Goal: Task Accomplishment & Management: Use online tool/utility

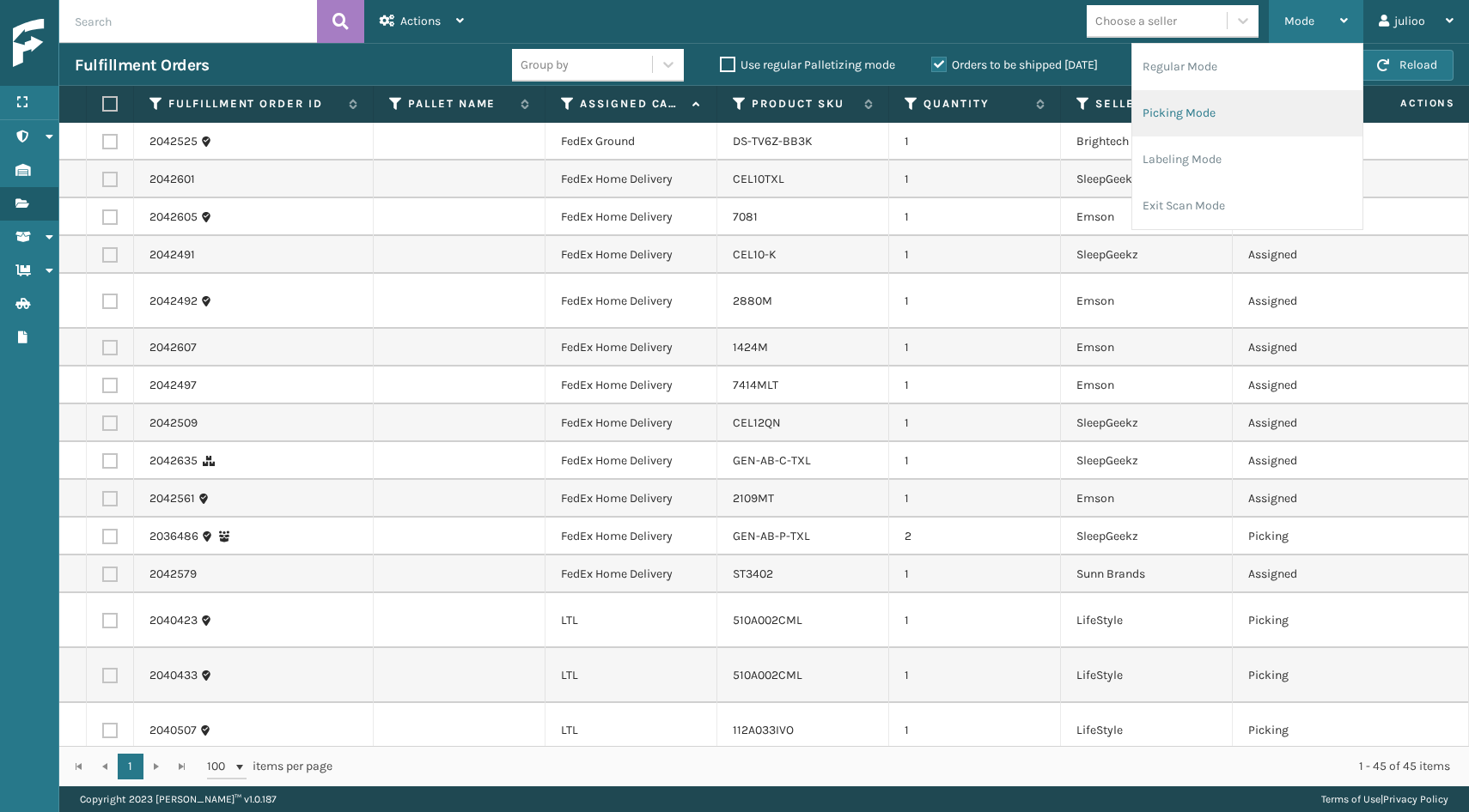
click at [1225, 108] on li "Picking Mode" at bounding box center [1247, 113] width 230 height 46
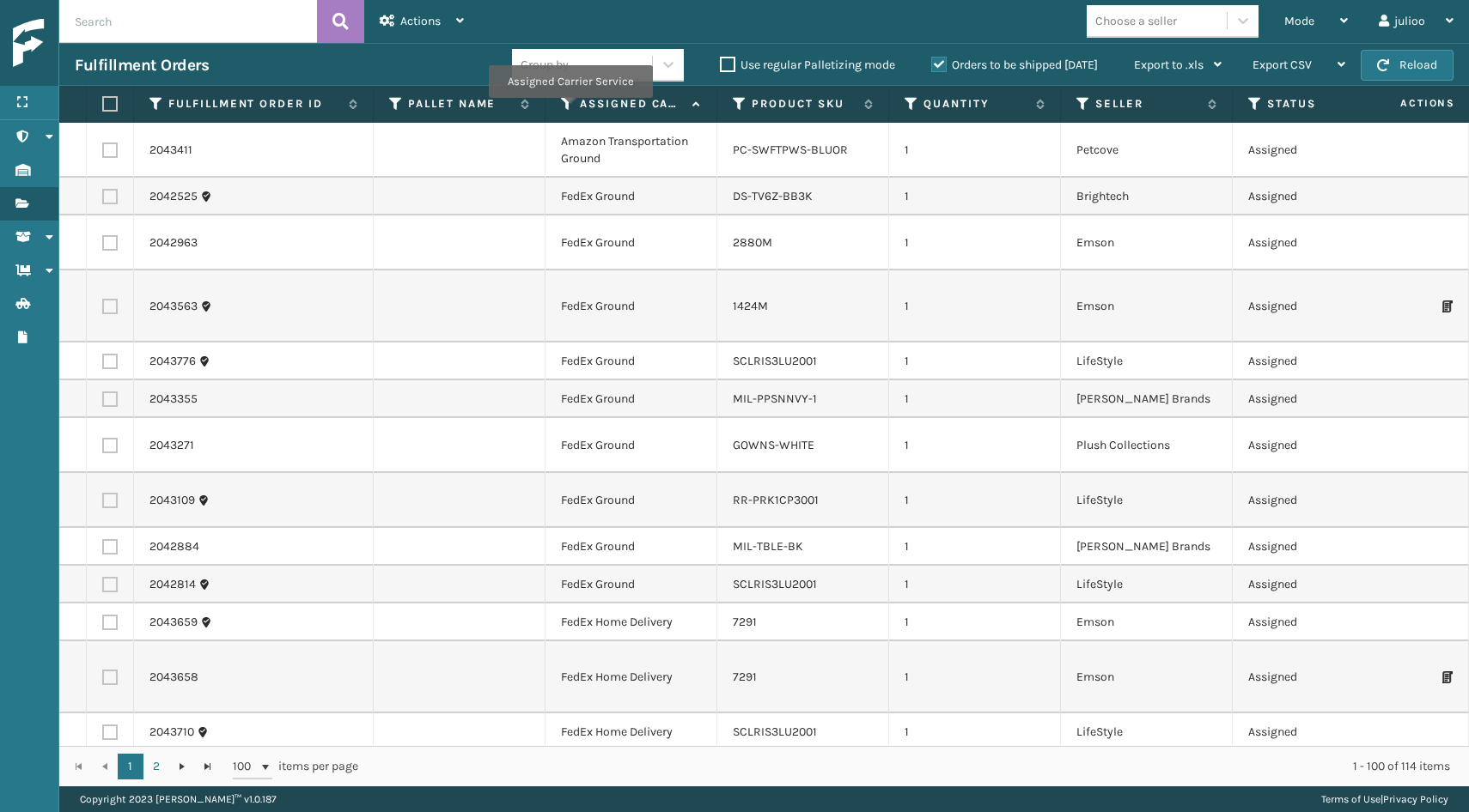
click at [570, 110] on icon at bounding box center [568, 104] width 14 height 16
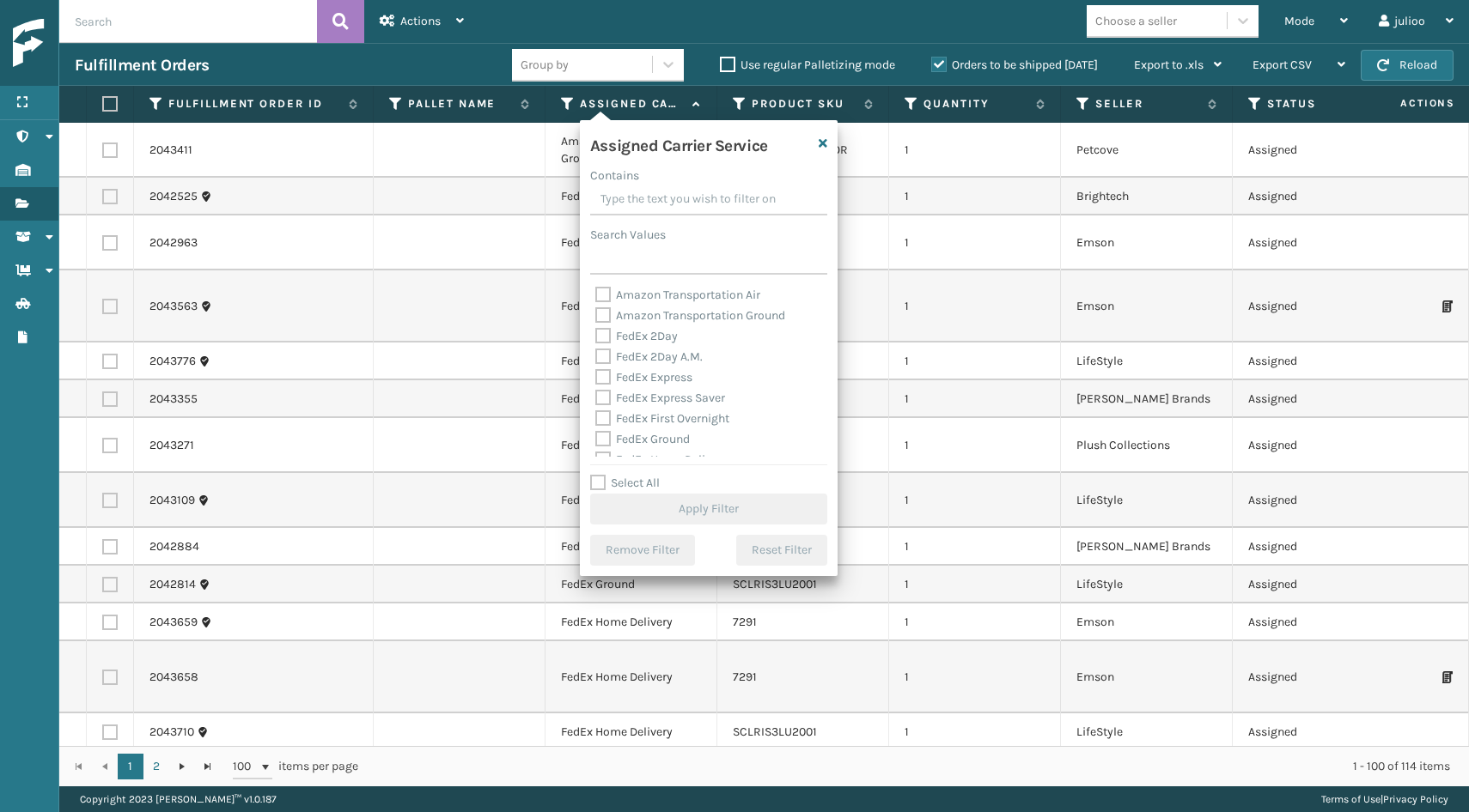
click at [606, 338] on label "FedEx 2Day" at bounding box center [636, 336] width 83 height 15
click at [596, 337] on input "FedEx 2Day" at bounding box center [595, 331] width 1 height 11
checkbox input "true"
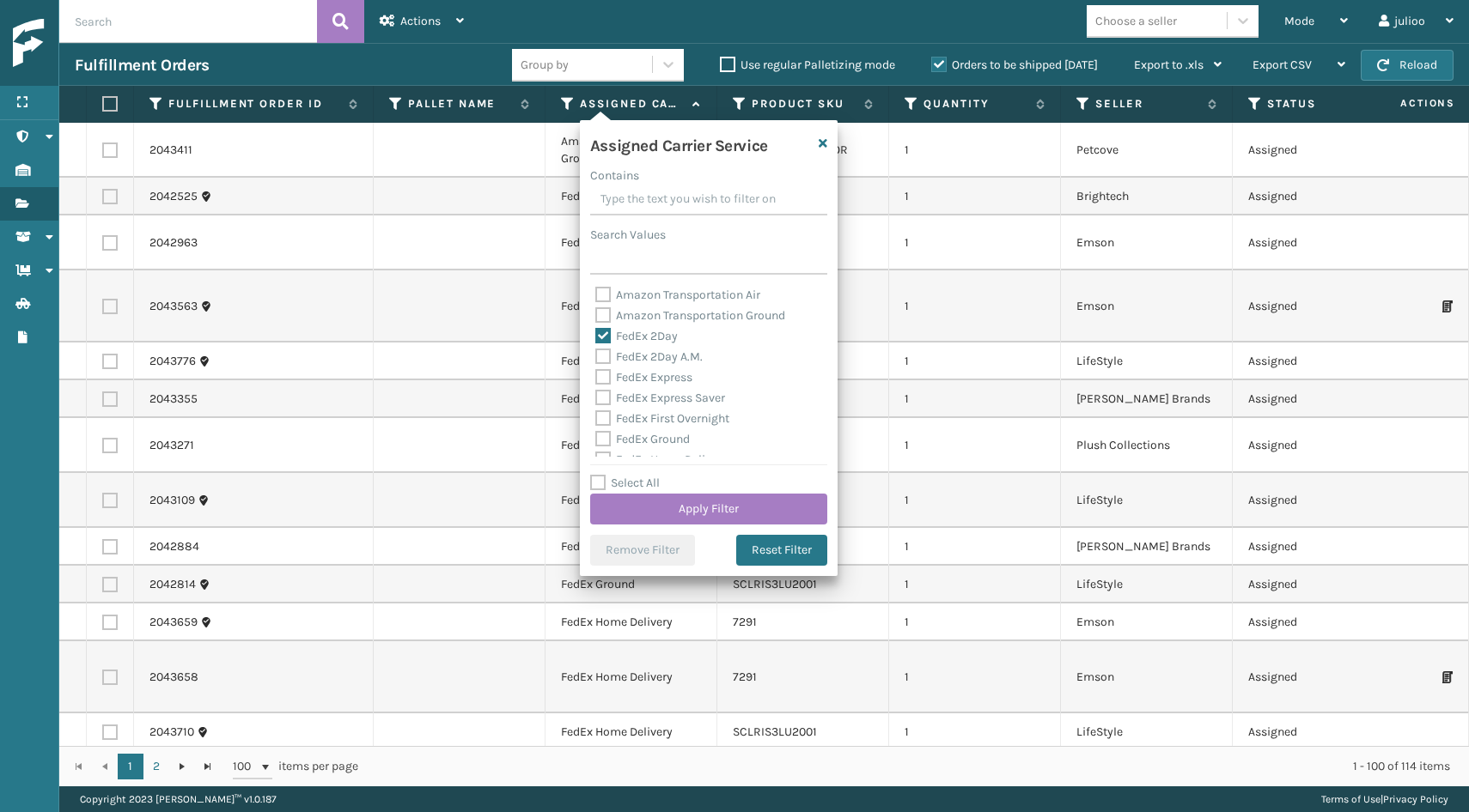
click at [603, 358] on label "FedEx 2Day A.M." at bounding box center [648, 356] width 107 height 15
click at [596, 358] on input "FedEx 2Day A.M." at bounding box center [595, 352] width 1 height 11
checkbox input "true"
click at [602, 381] on label "FedEx Express" at bounding box center [644, 377] width 97 height 15
click at [596, 379] on input "FedEx Express" at bounding box center [595, 373] width 1 height 11
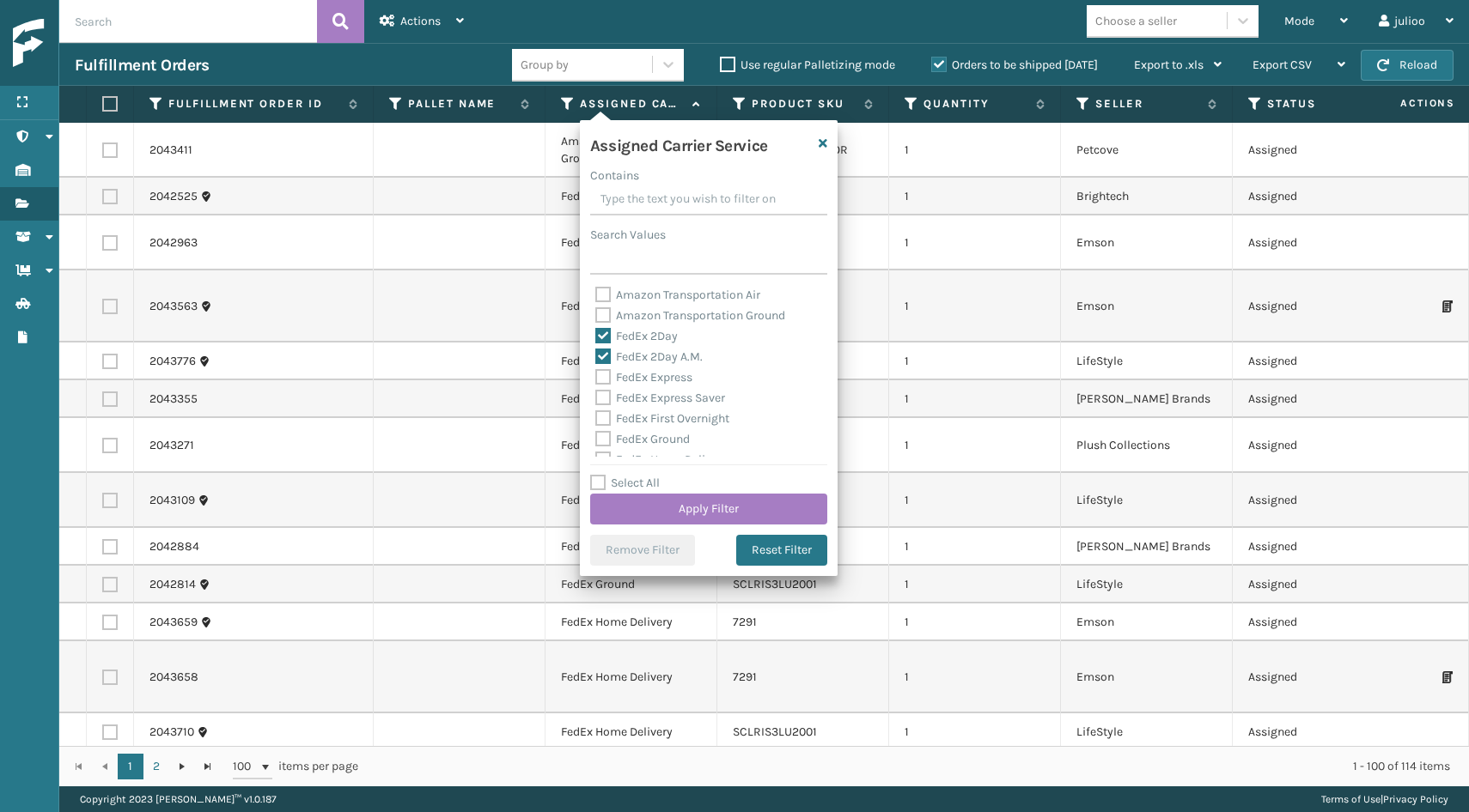
checkbox input "true"
click at [601, 403] on label "FedEx Express Saver" at bounding box center [659, 397] width 130 height 15
click at [596, 399] on input "FedEx Express Saver" at bounding box center [595, 393] width 1 height 11
checkbox input "true"
click at [602, 419] on label "FedEx First Overnight" at bounding box center [662, 418] width 134 height 15
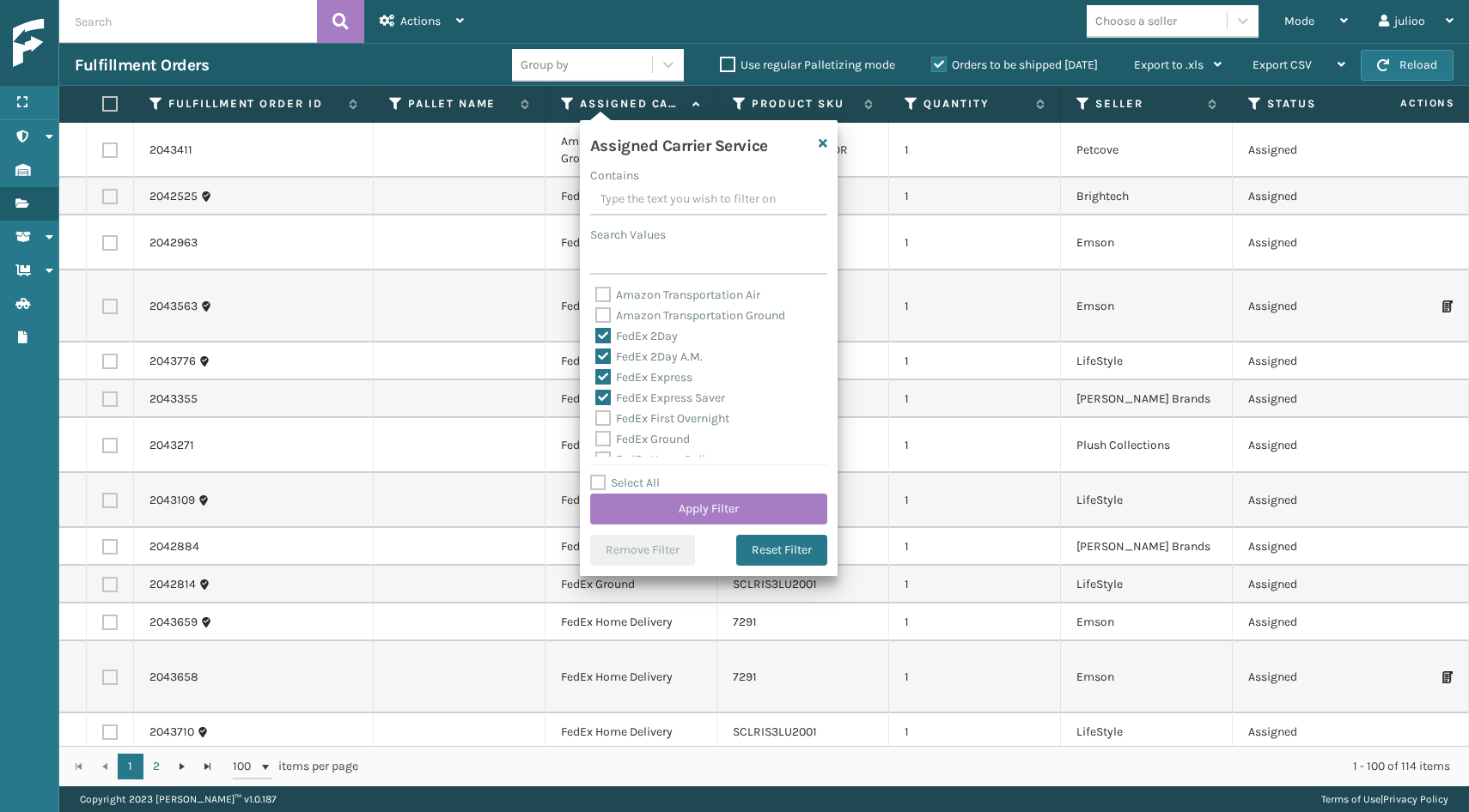
click at [596, 419] on input "FedEx First Overnight" at bounding box center [595, 414] width 1 height 11
checkbox input "true"
click at [604, 416] on label "FedEx Standard Overnight" at bounding box center [675, 417] width 160 height 15
click at [596, 416] on input "FedEx Standard Overnight" at bounding box center [595, 413] width 1 height 11
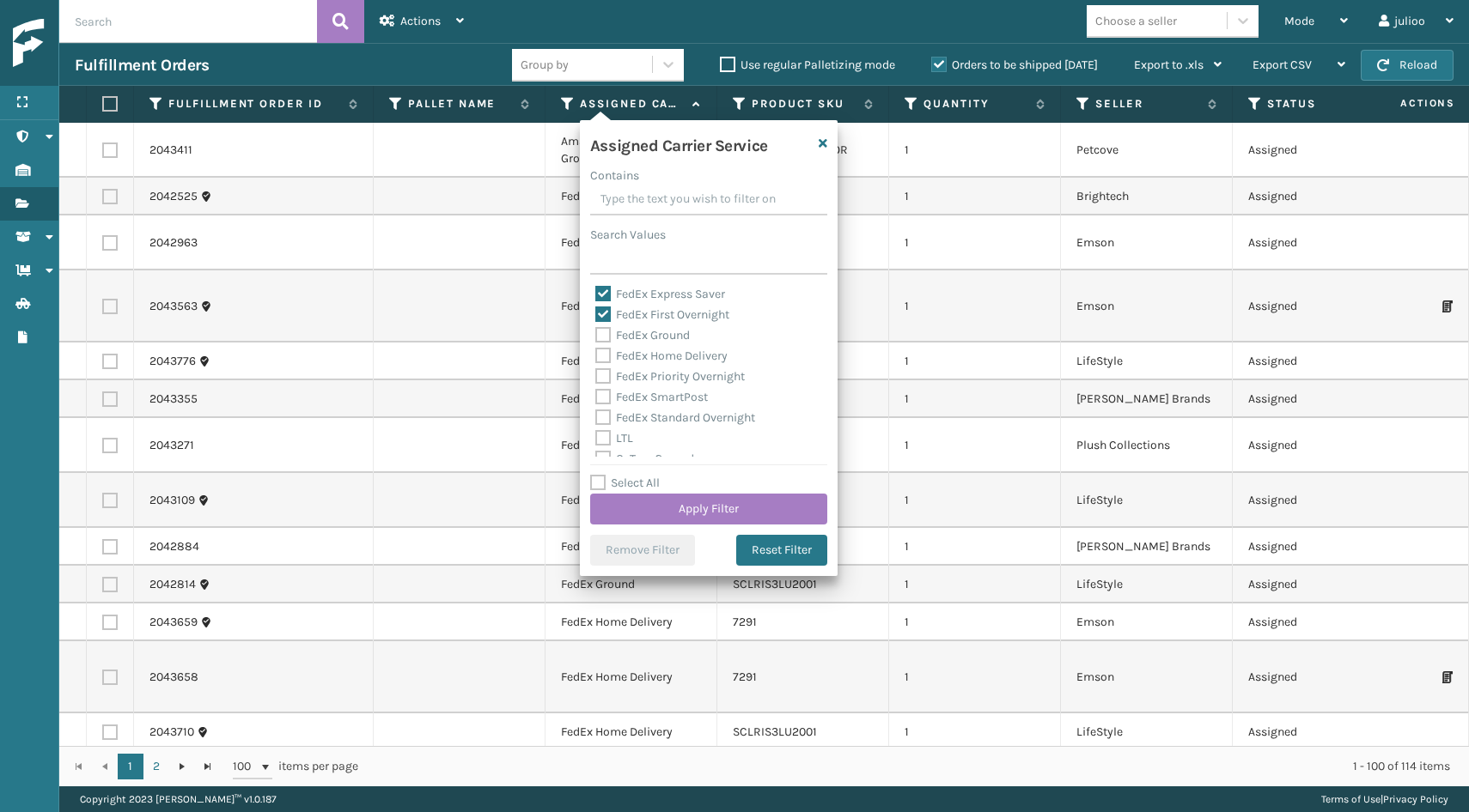
checkbox input "true"
click at [604, 400] on label "FedEx SmartPost" at bounding box center [651, 396] width 112 height 15
click at [596, 398] on input "FedEx SmartPost" at bounding box center [595, 392] width 1 height 11
checkbox input "true"
click at [604, 379] on label "FedEx Priority Overnight" at bounding box center [670, 376] width 150 height 15
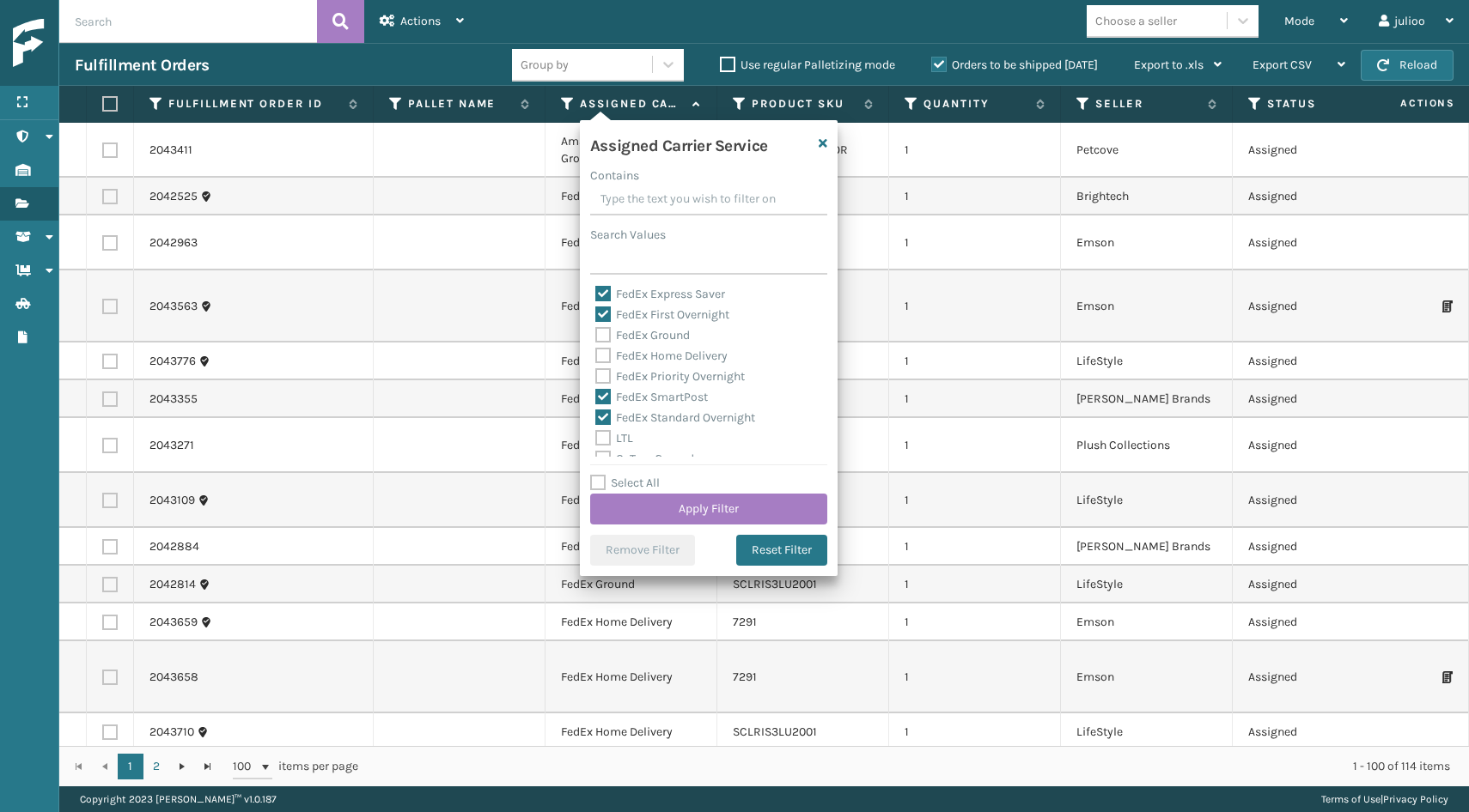
click at [596, 378] on input "FedEx Priority Overnight" at bounding box center [595, 372] width 1 height 11
checkbox input "true"
click at [604, 360] on label "FedEx Home Delivery" at bounding box center [661, 356] width 132 height 15
click at [596, 357] on input "FedEx Home Delivery" at bounding box center [595, 351] width 1 height 11
checkbox input "true"
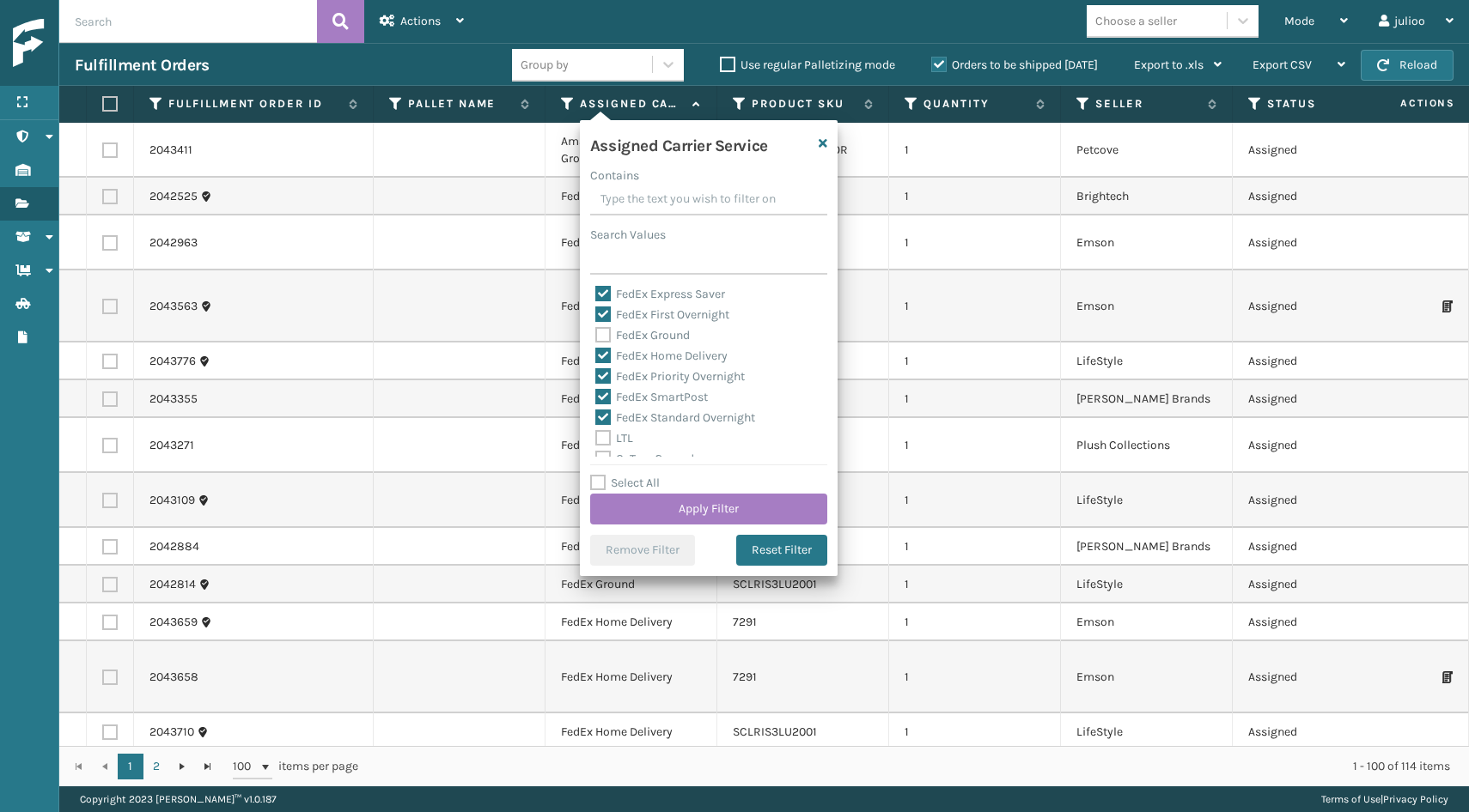
click at [604, 335] on label "FedEx Ground" at bounding box center [642, 335] width 95 height 15
click at [596, 335] on input "FedEx Ground" at bounding box center [595, 330] width 1 height 11
checkbox input "true"
click at [663, 503] on button "Apply Filter" at bounding box center [709, 509] width 237 height 31
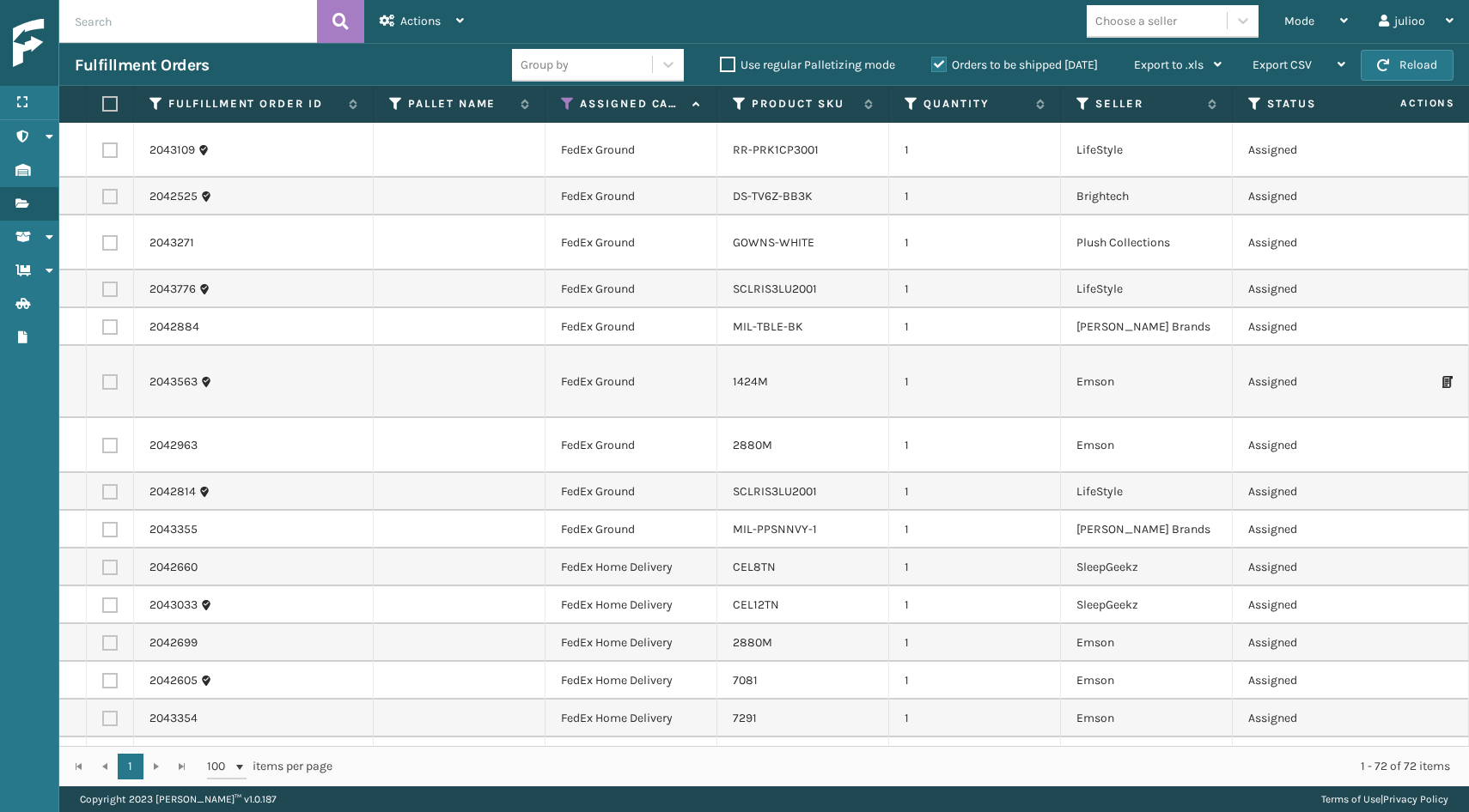
click at [112, 105] on label at bounding box center [108, 104] width 10 height 16
click at [103, 105] on input "checkbox" at bounding box center [103, 104] width 1 height 11
checkbox input "true"
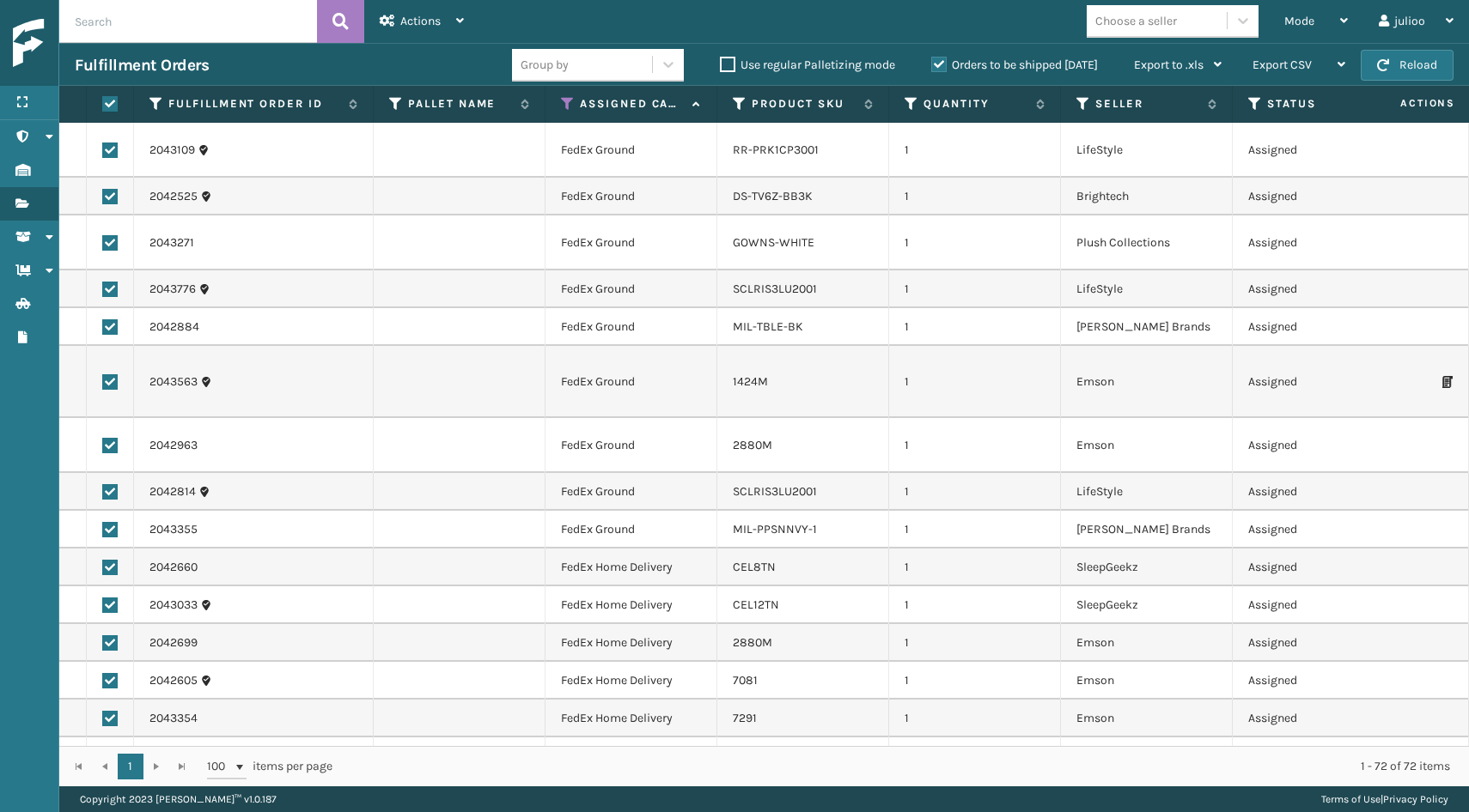
checkbox input "true"
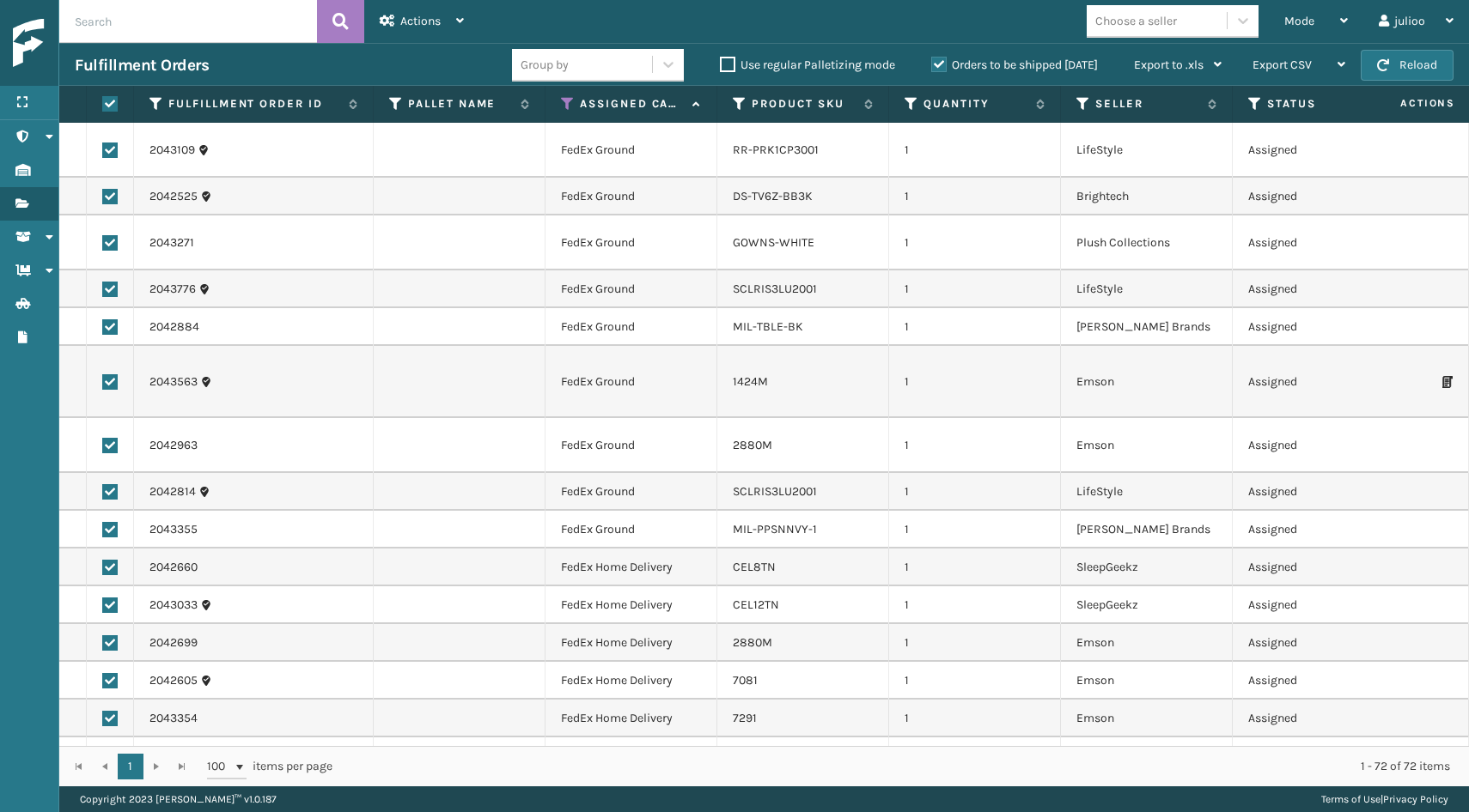
checkbox input "true"
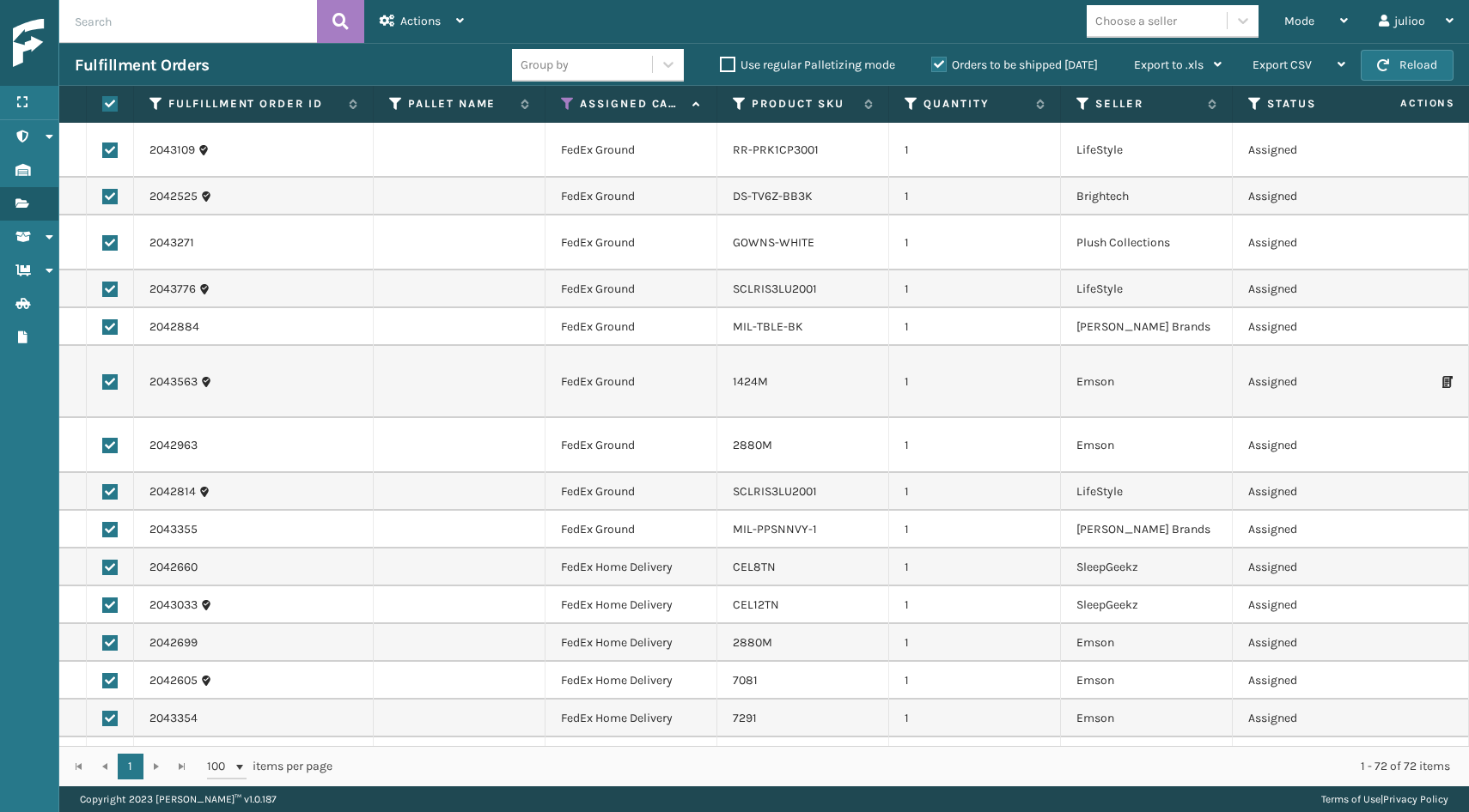
checkbox input "true"
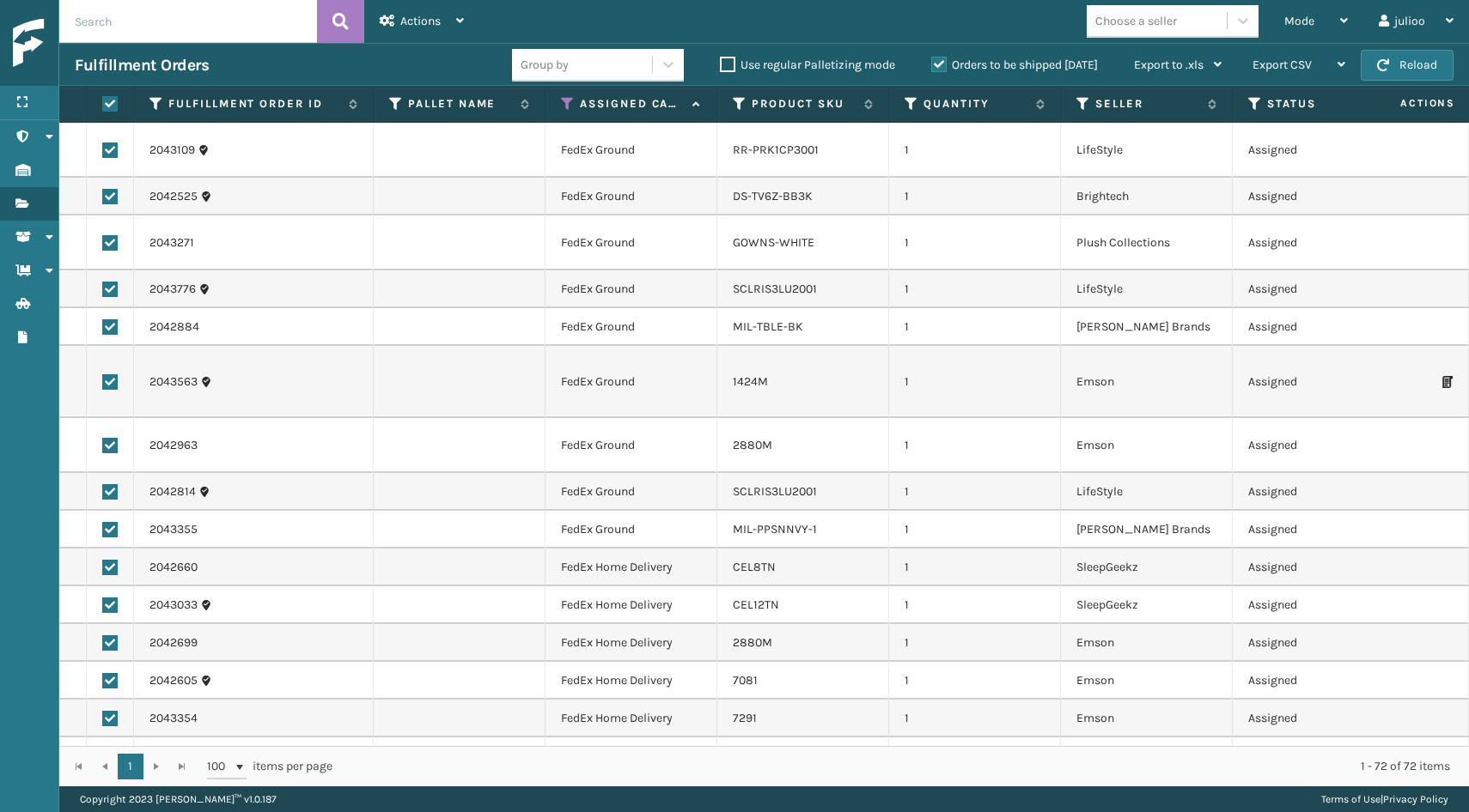
checkbox input "true"
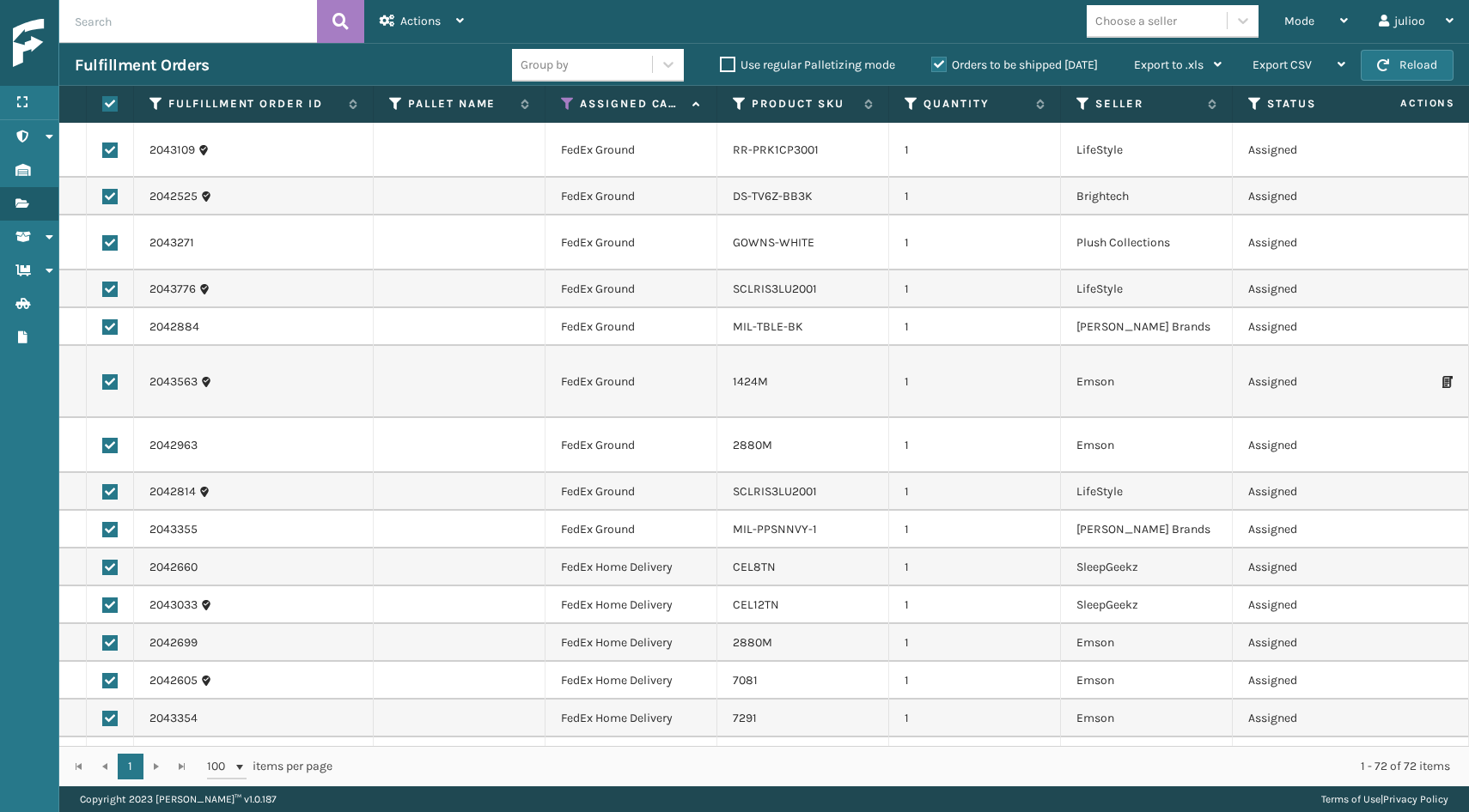
checkbox input "true"
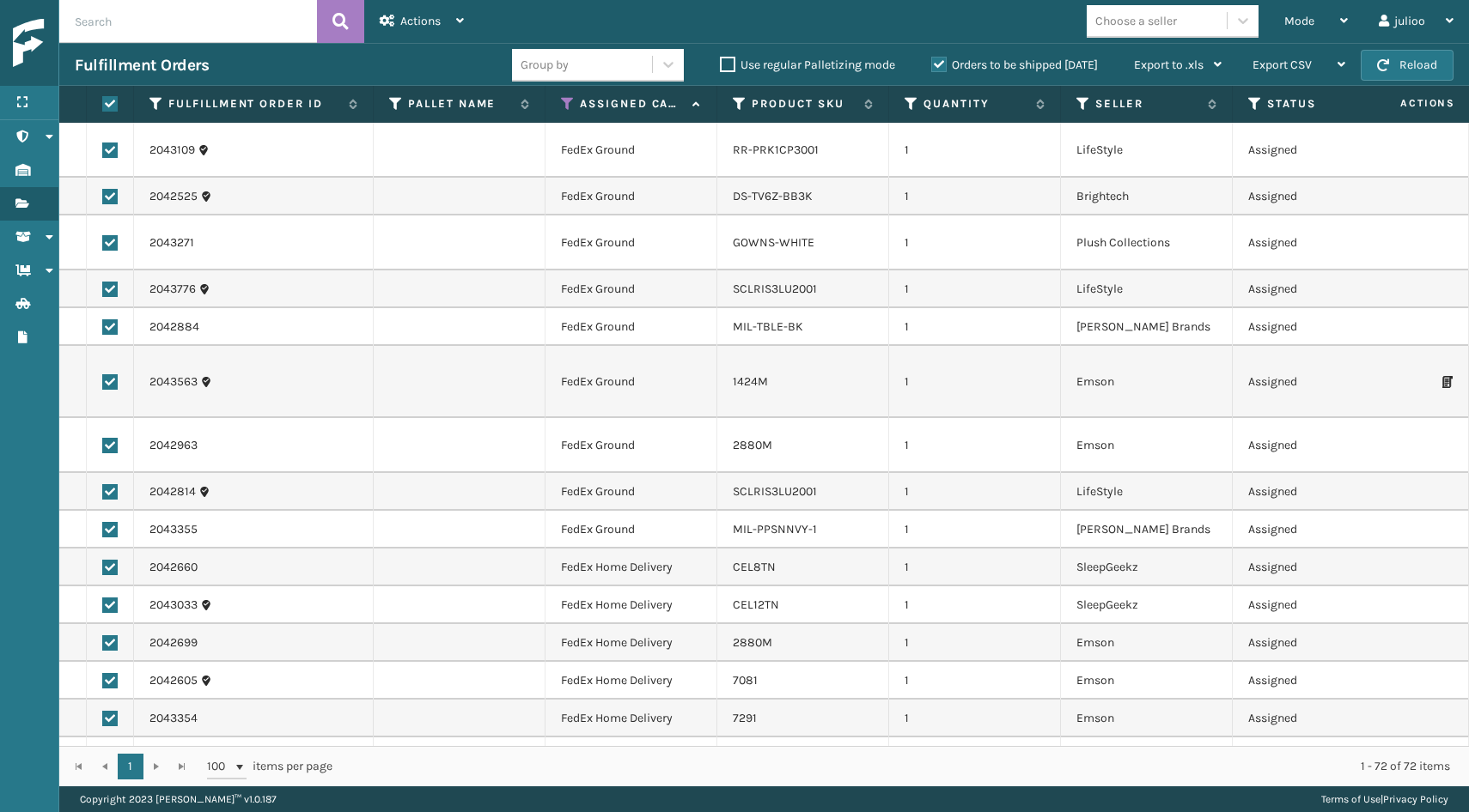
checkbox input "true"
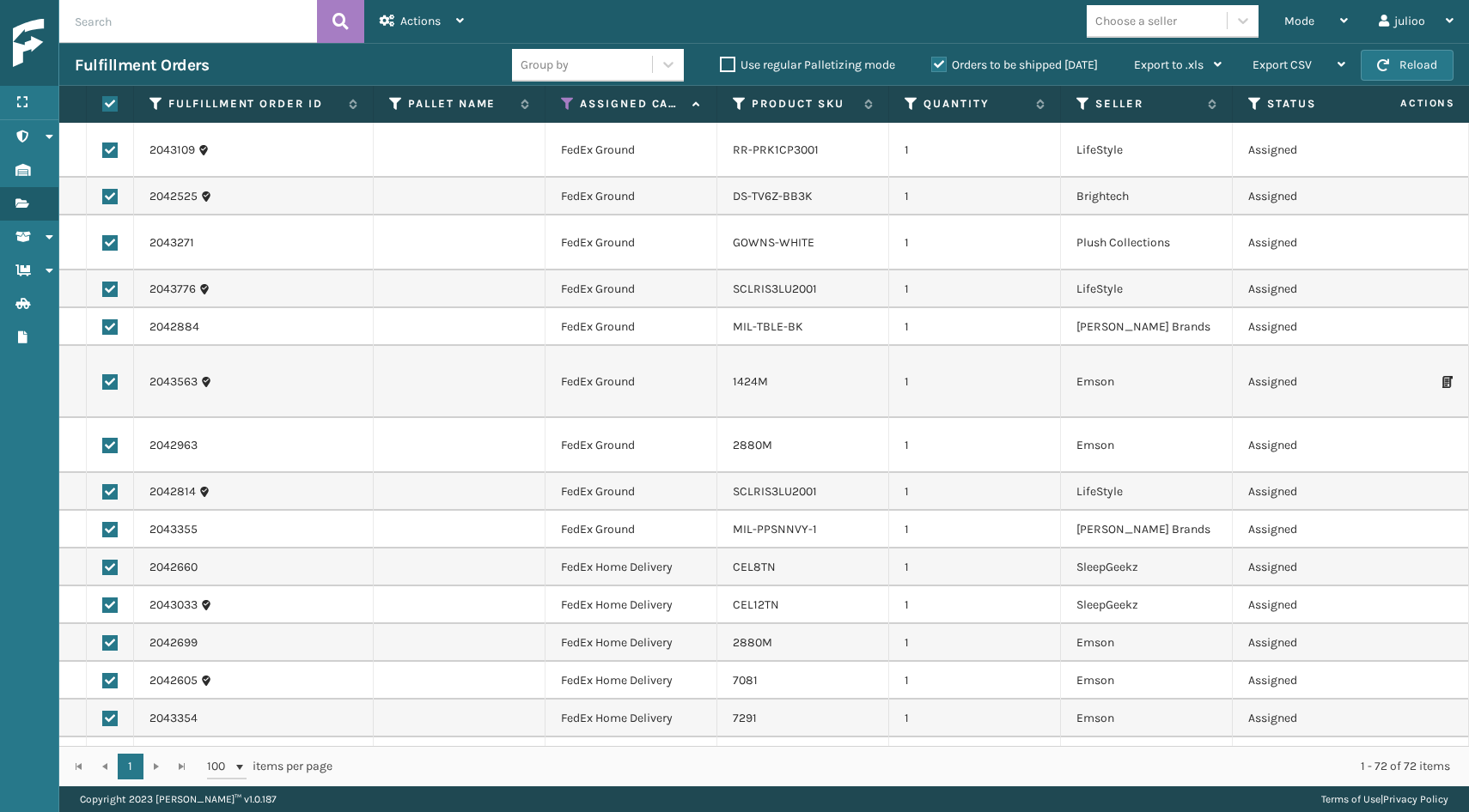
checkbox input "true"
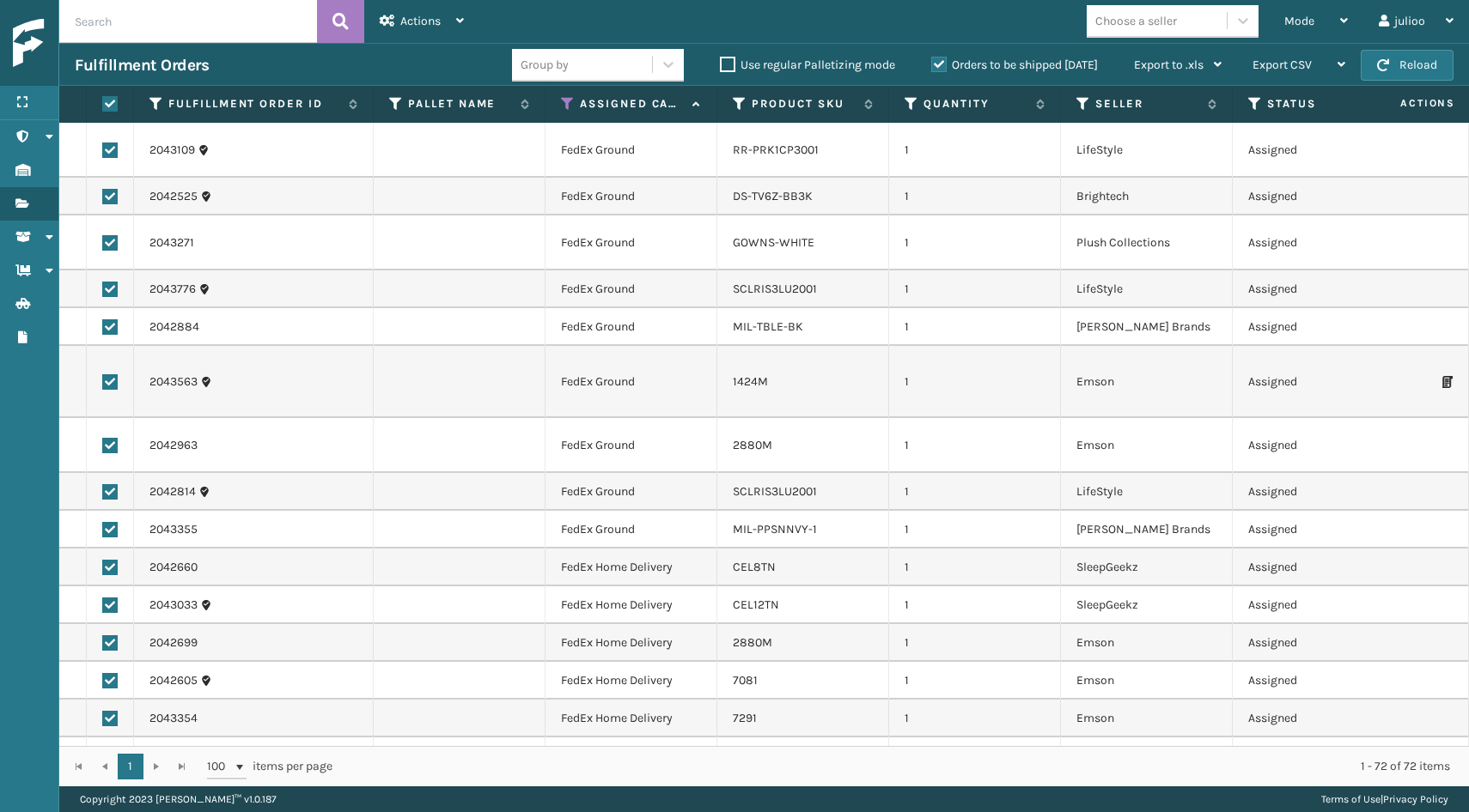
checkbox input "true"
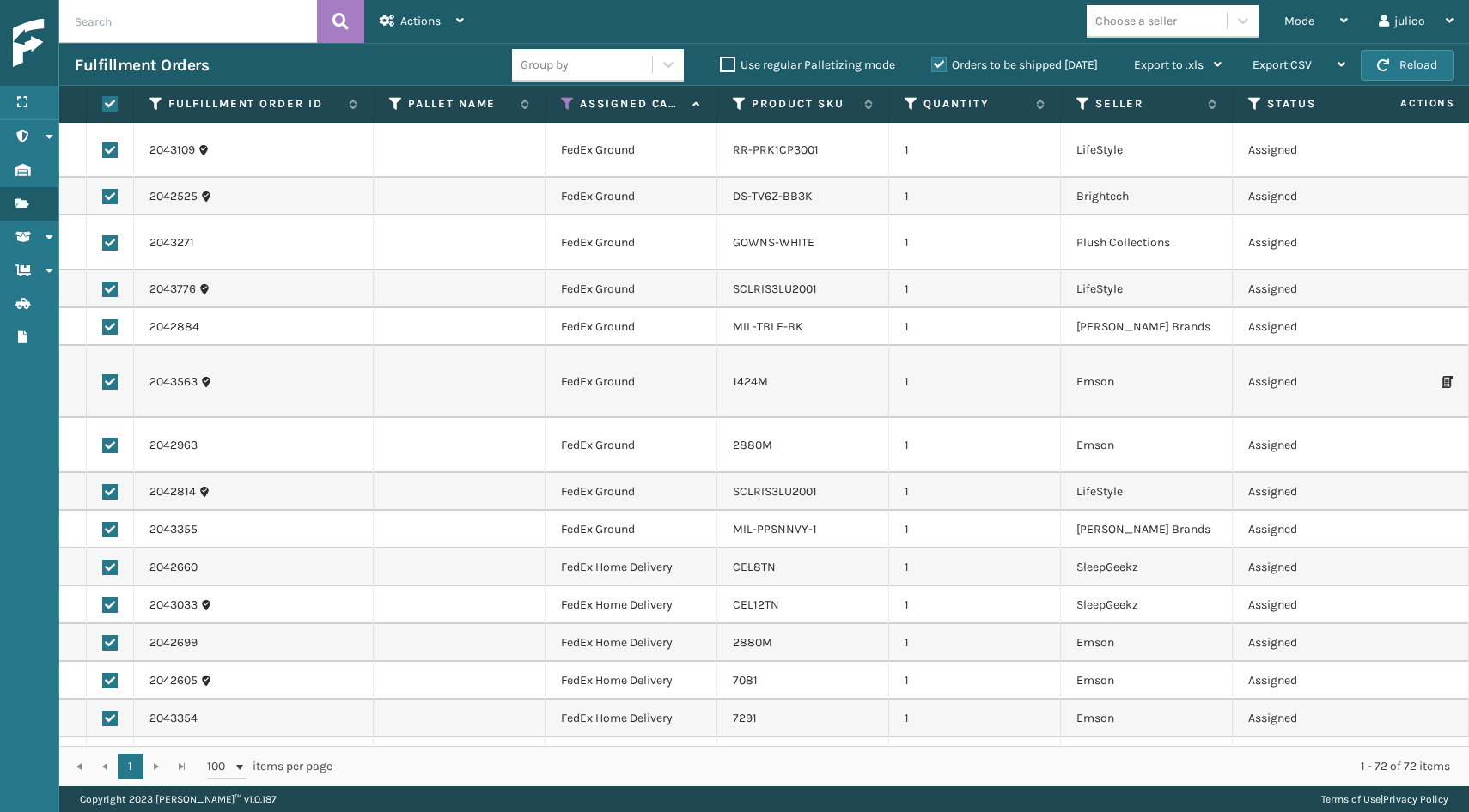
checkbox input "true"
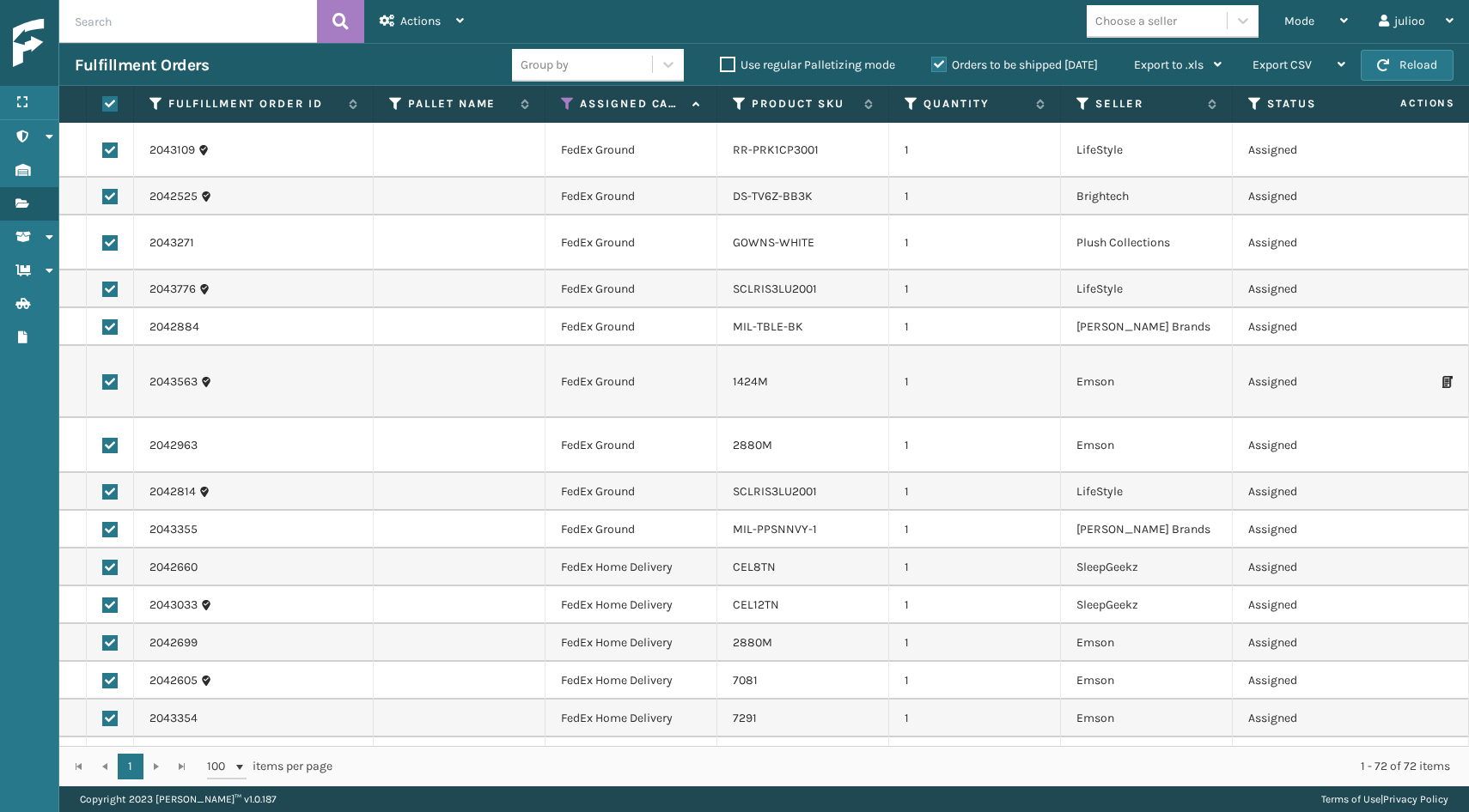
checkbox input "true"
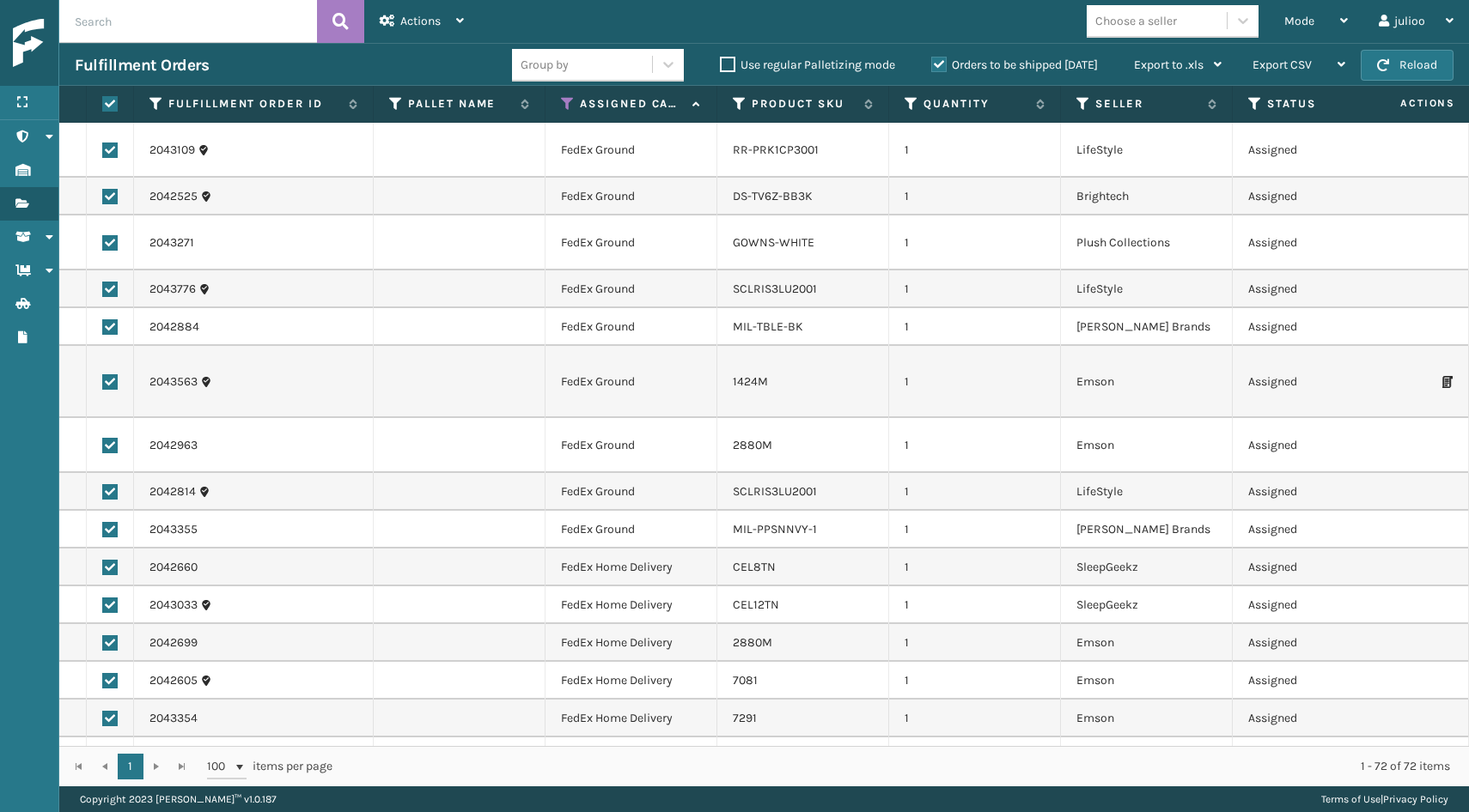
checkbox input "true"
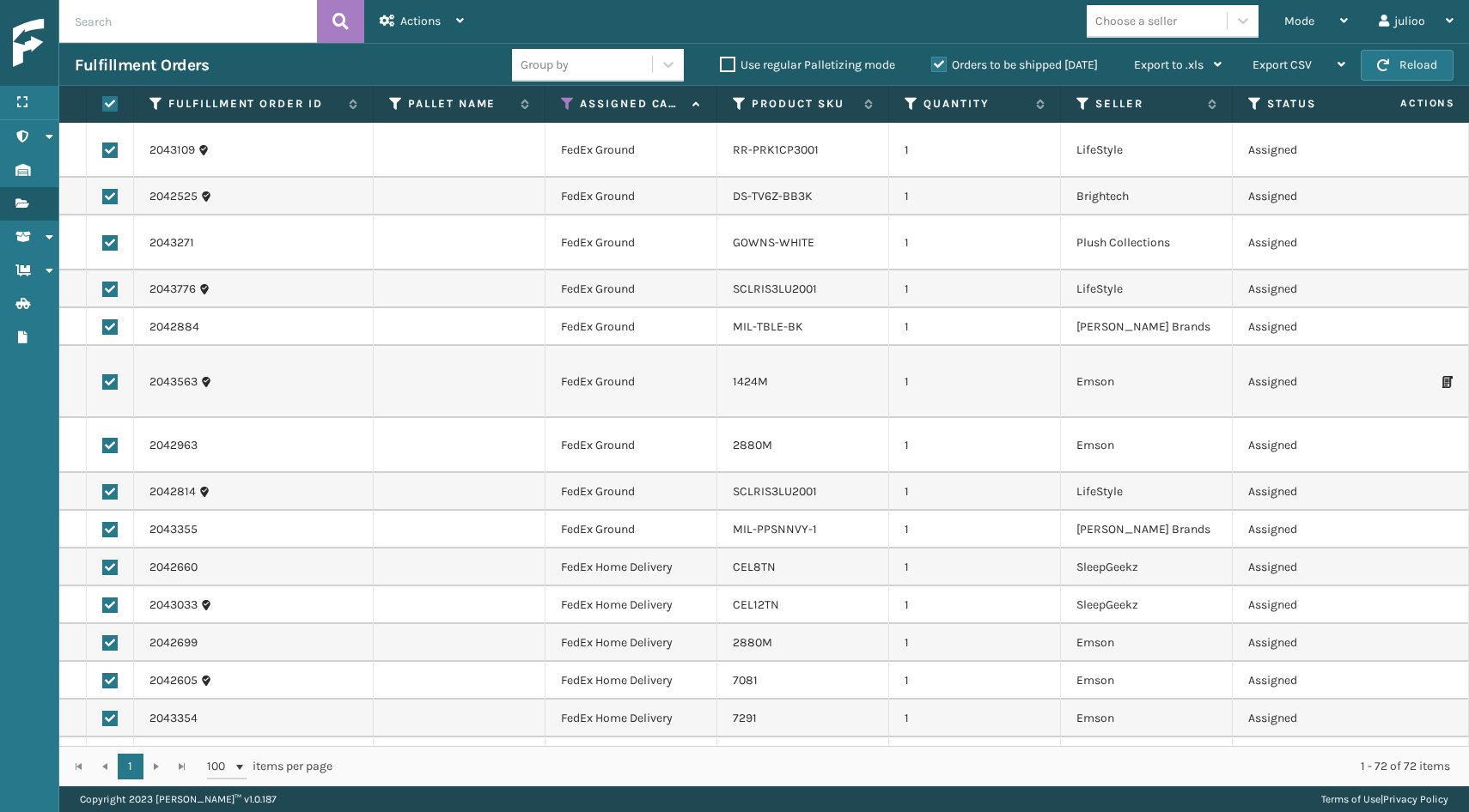
checkbox input "true"
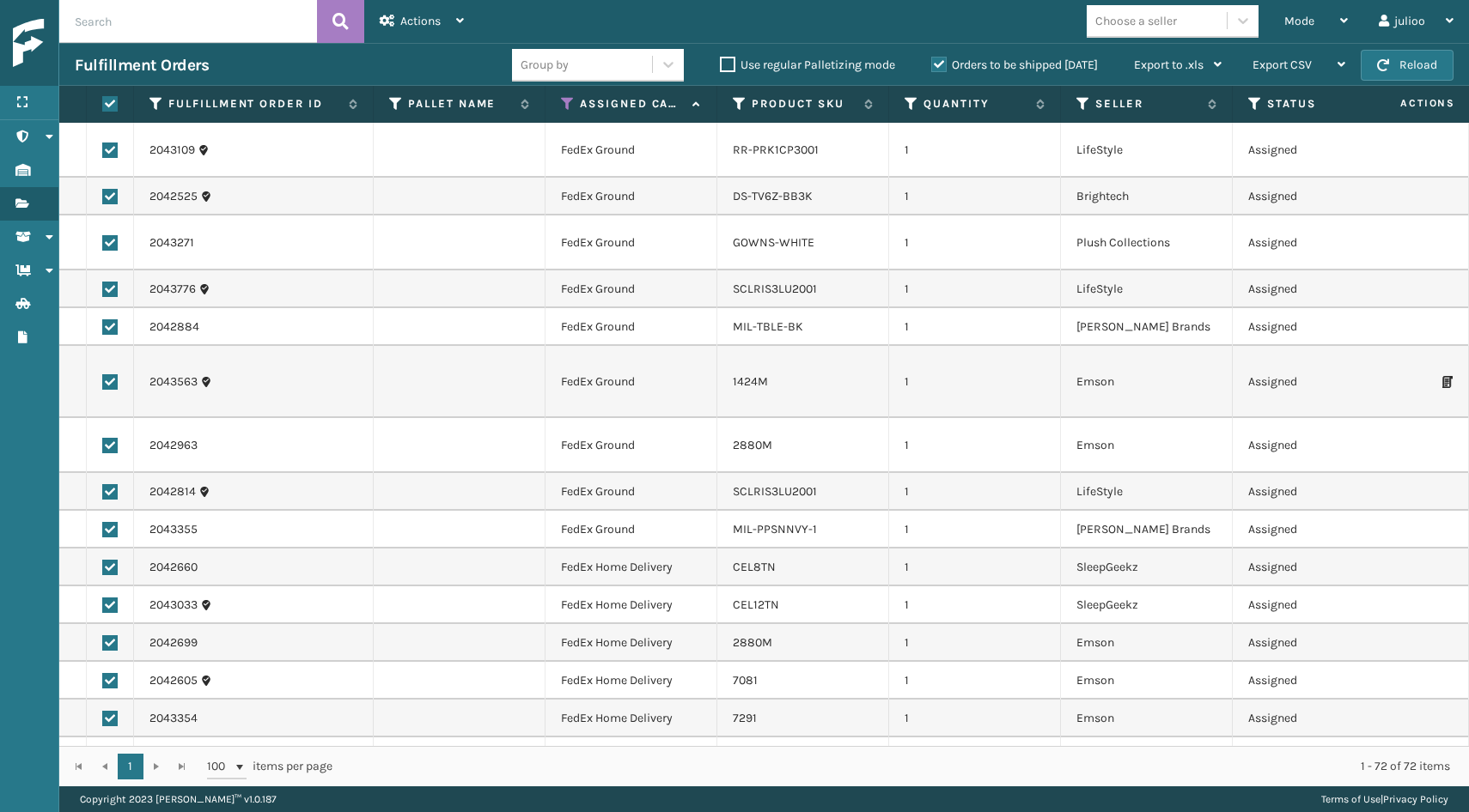
checkbox input "true"
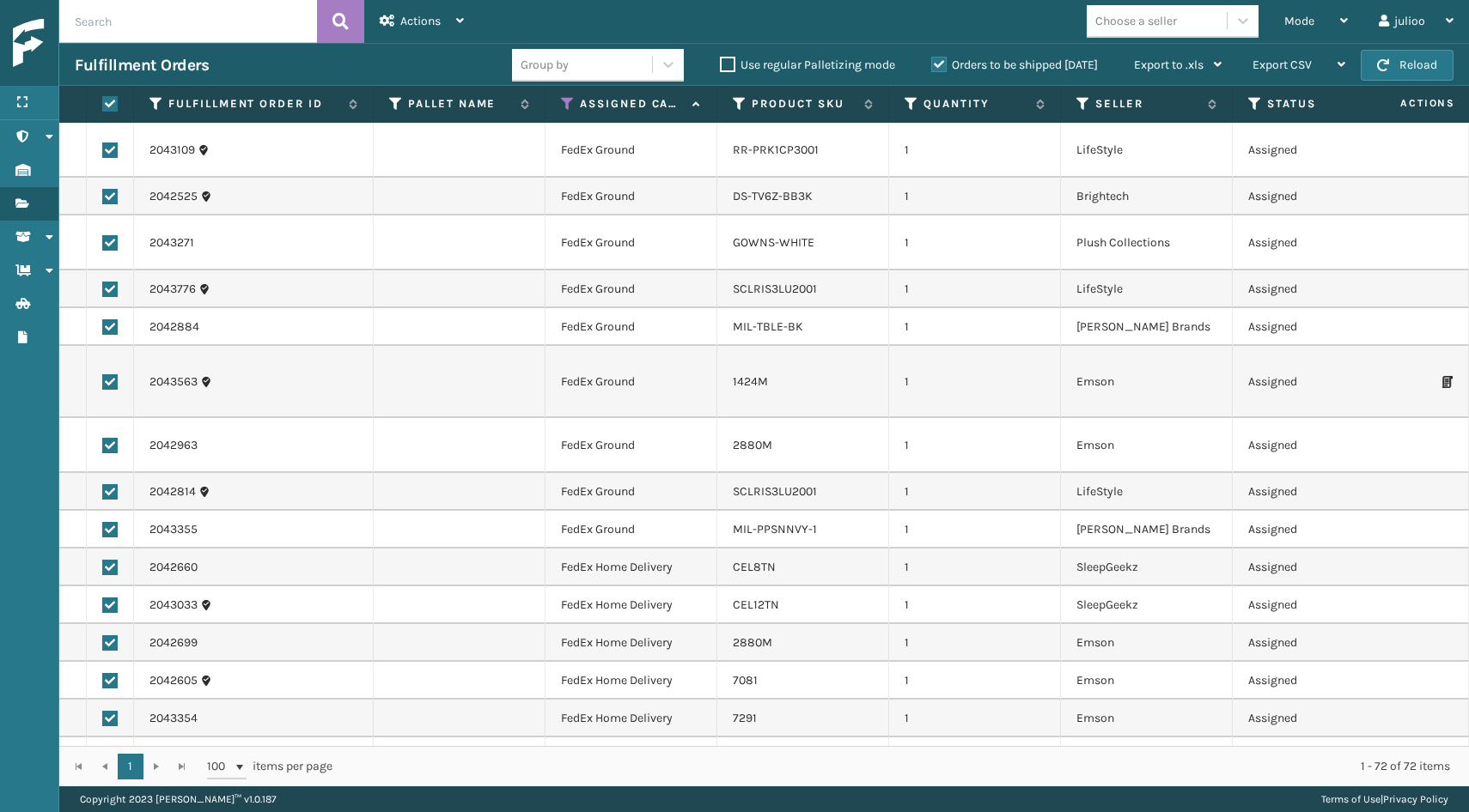
checkbox input "true"
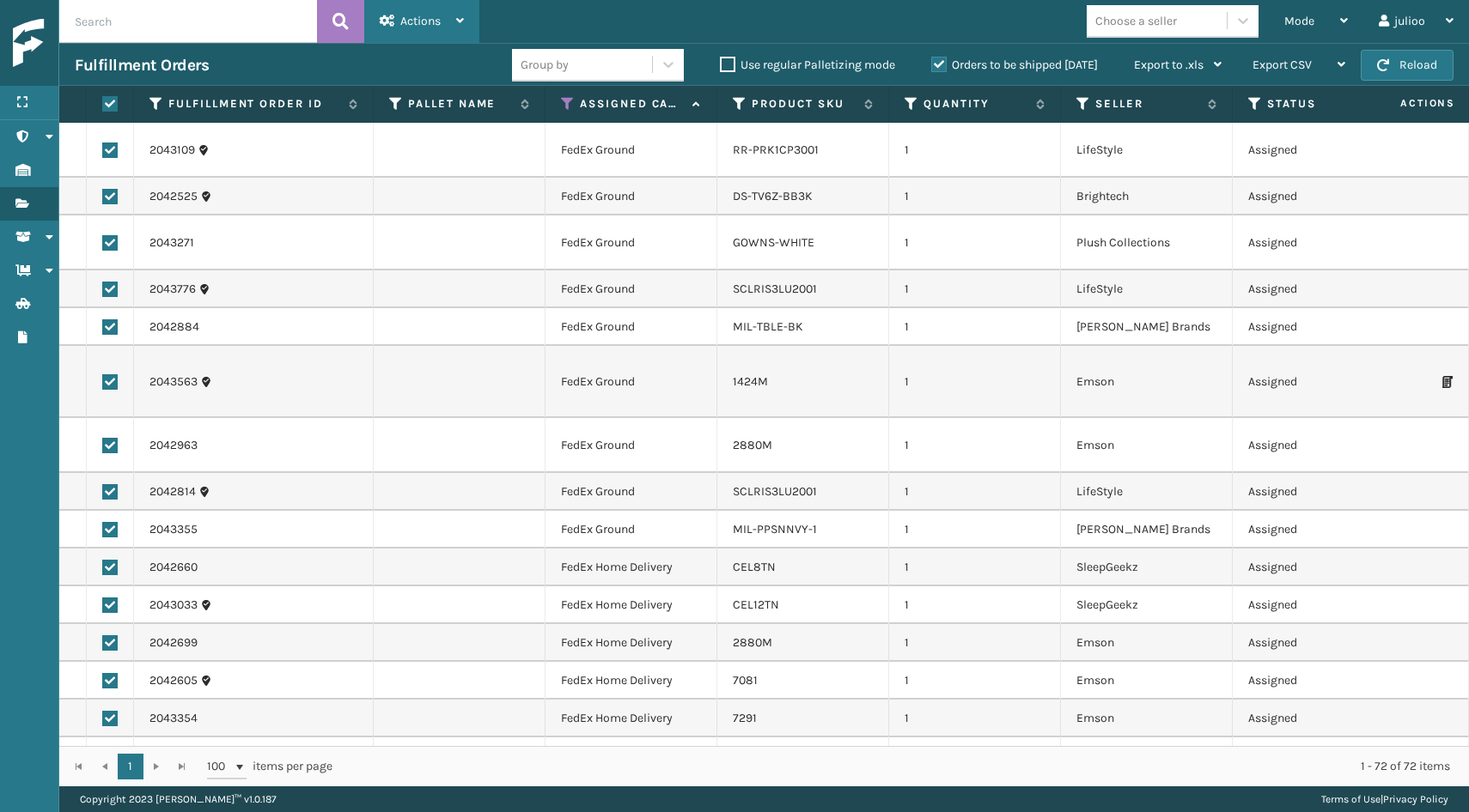
click at [422, 12] on div "Actions" at bounding box center [422, 21] width 84 height 43
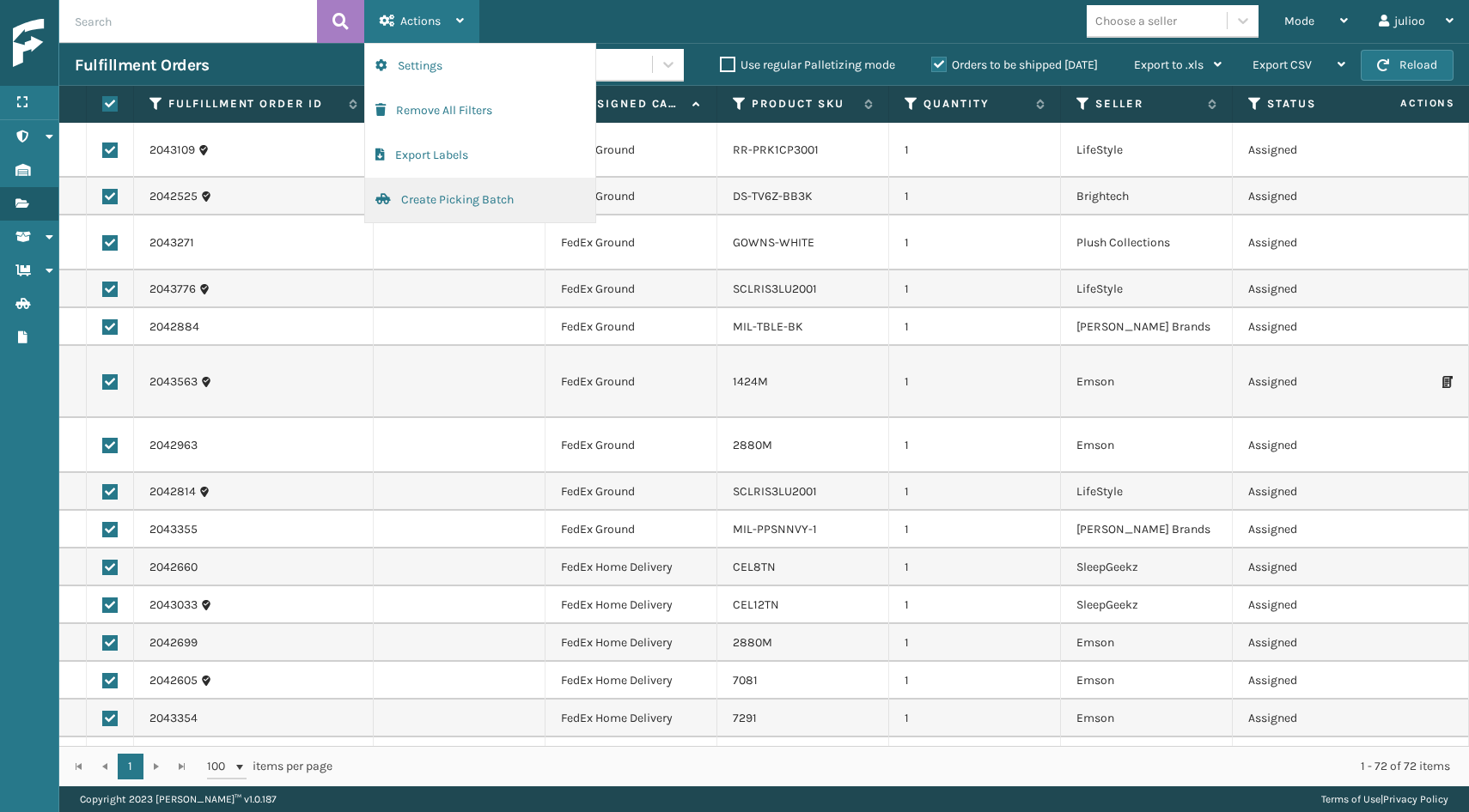
click at [444, 204] on button "Create Picking Batch" at bounding box center [480, 199] width 230 height 44
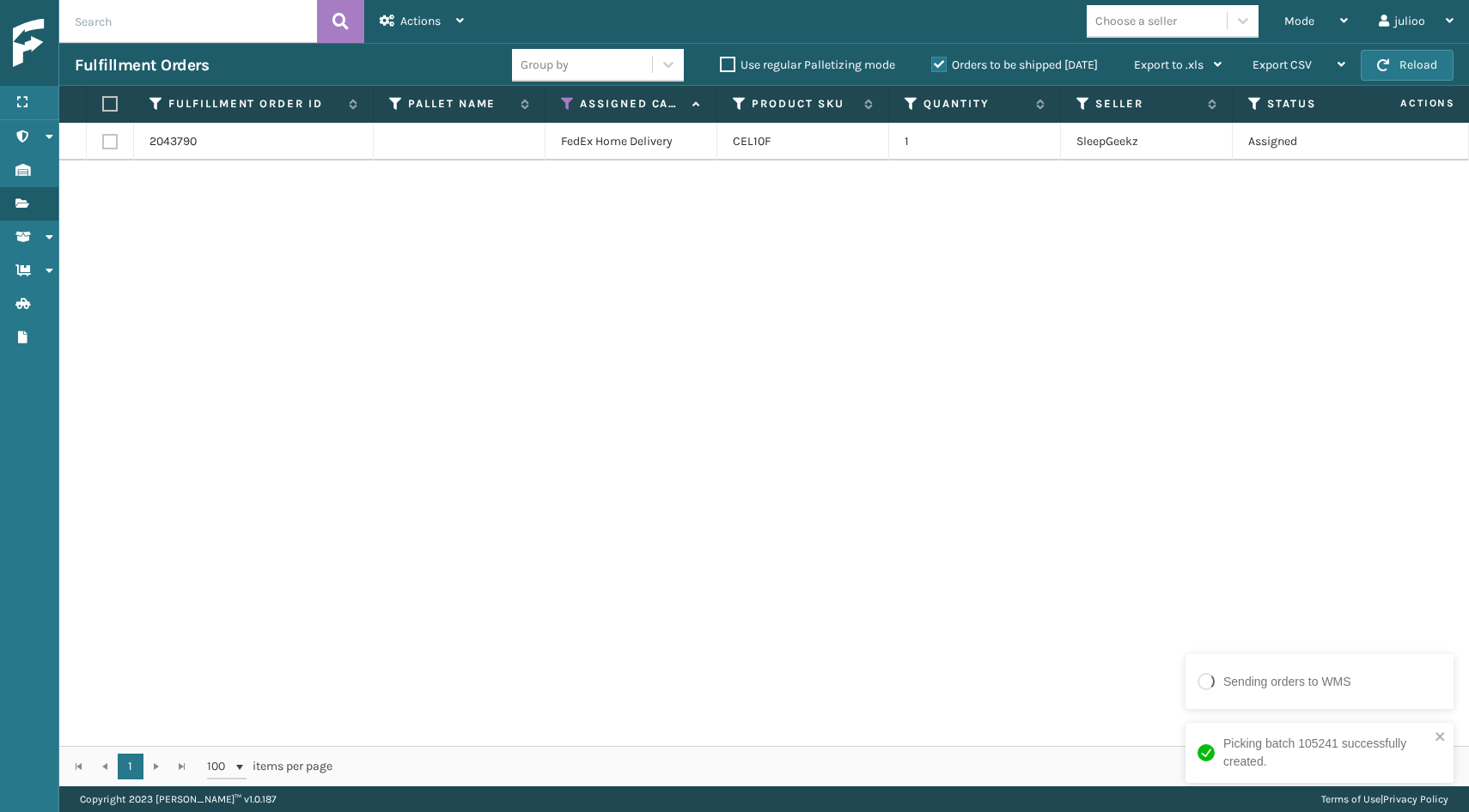
click at [110, 138] on label at bounding box center [110, 142] width 16 height 16
click at [103, 138] on input "checkbox" at bounding box center [103, 139] width 1 height 11
checkbox input "true"
click at [415, 10] on div "Actions" at bounding box center [422, 21] width 84 height 43
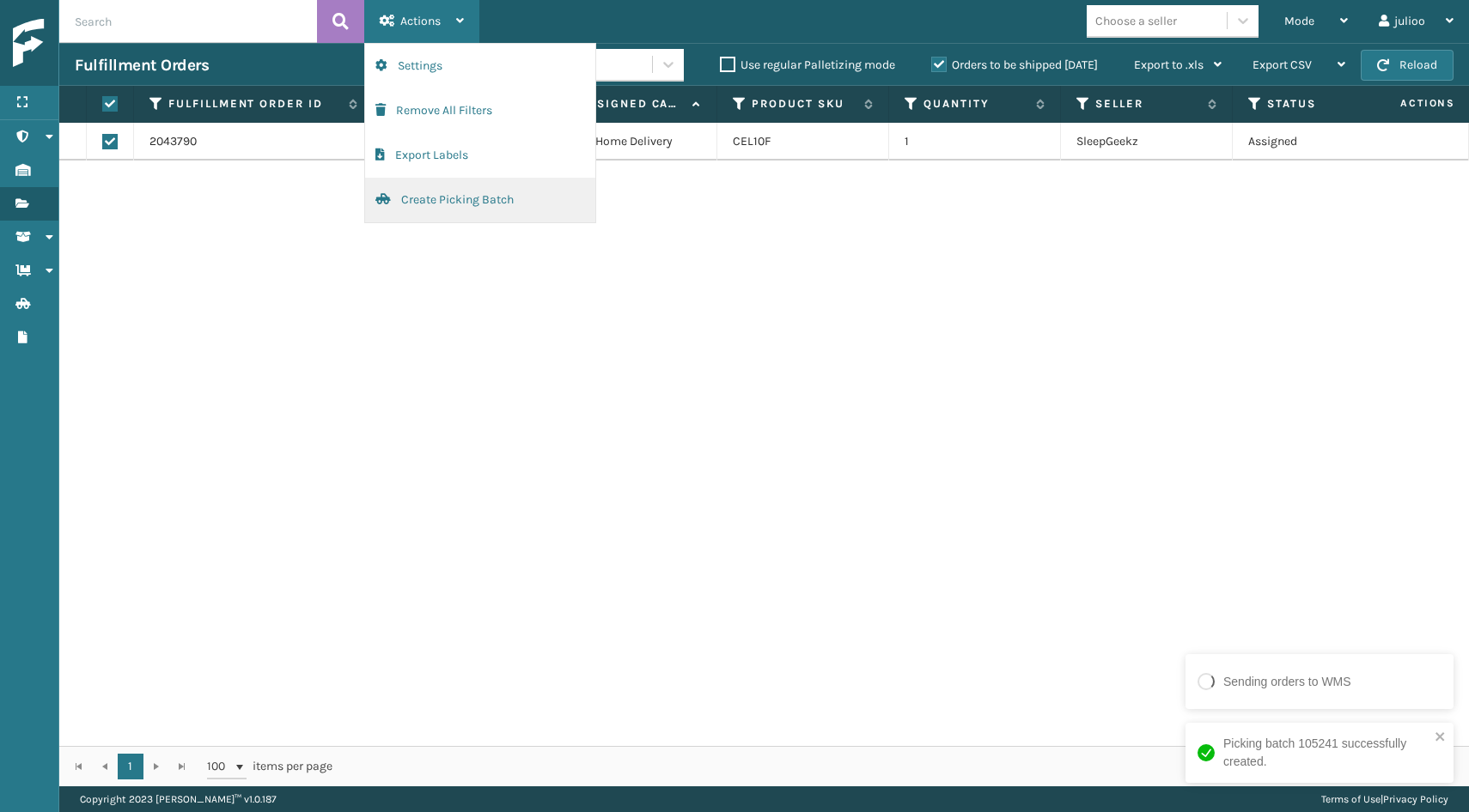
click at [464, 196] on button "Create Picking Batch" at bounding box center [480, 199] width 230 height 44
